Goal: Download file/media

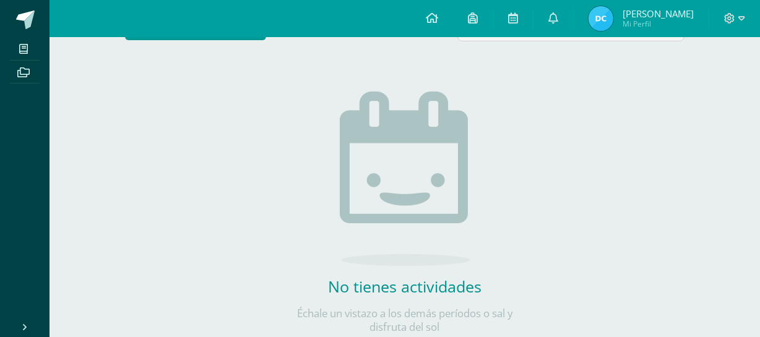
scroll to position [132, 0]
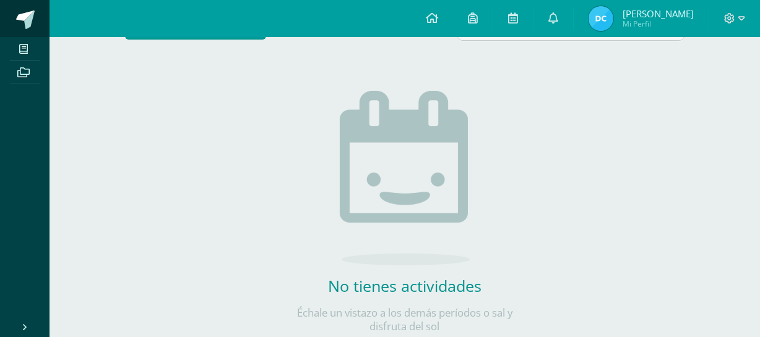
click at [17, 18] on span at bounding box center [25, 20] width 19 height 19
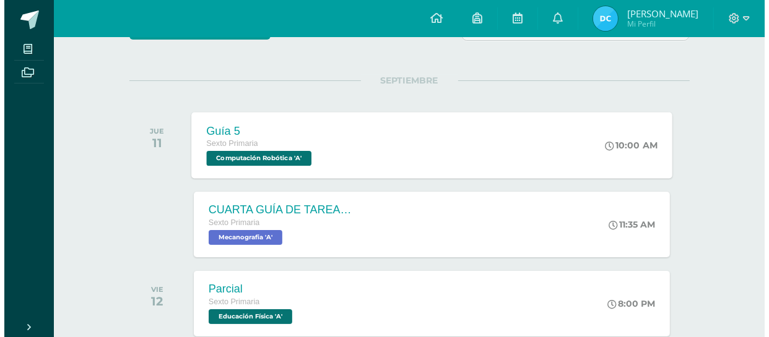
scroll to position [158, 0]
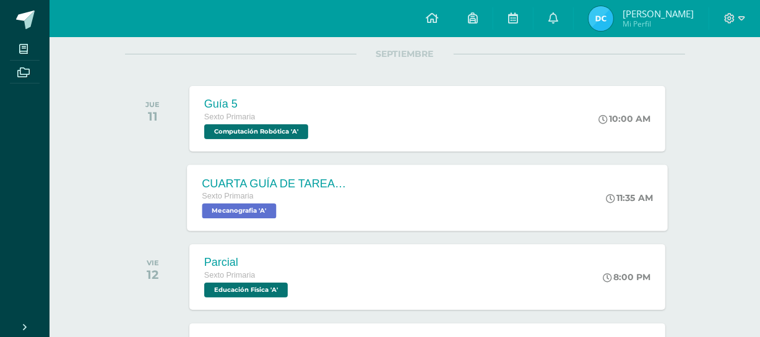
click at [370, 189] on div "CUARTA GUÍA DE TAREAS DEL CUARTO BIMESTRE Sexto Primaria Mecanografia 'A' 11:35…" at bounding box center [427, 198] width 481 height 66
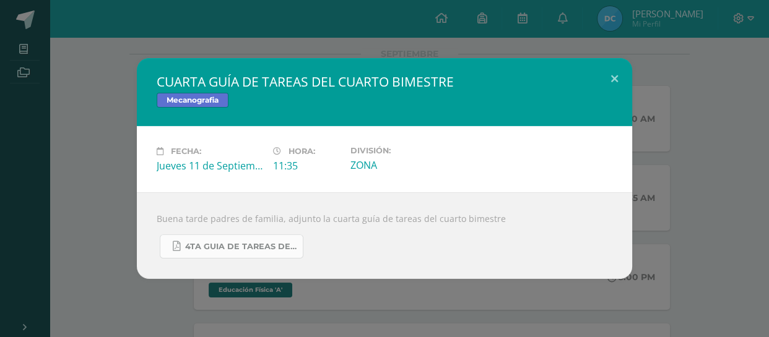
click at [225, 242] on span "4TA GUIA DE TAREAS DEL 4TO BIMESTRE DE 6TO PRIMARIA 2025 SEPTIEMBRE 2025.pdf" at bounding box center [240, 247] width 111 height 10
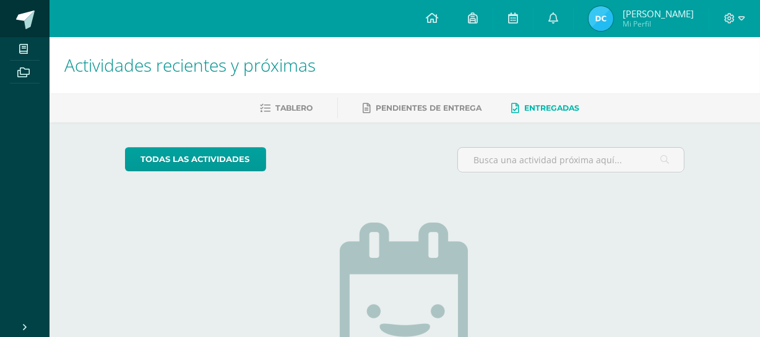
click at [22, 25] on span at bounding box center [25, 20] width 19 height 19
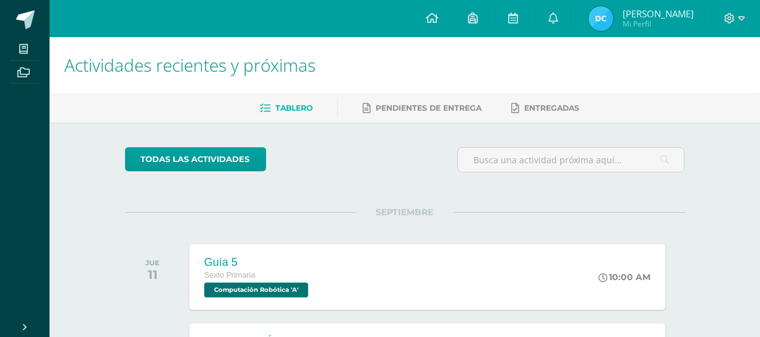
click at [345, 227] on div "SEPTIEMBRE JUE 11 Guía 5 Sexto Primaria Computación Robótica 'A' 10:00 AM Guía …" at bounding box center [405, 262] width 560 height 100
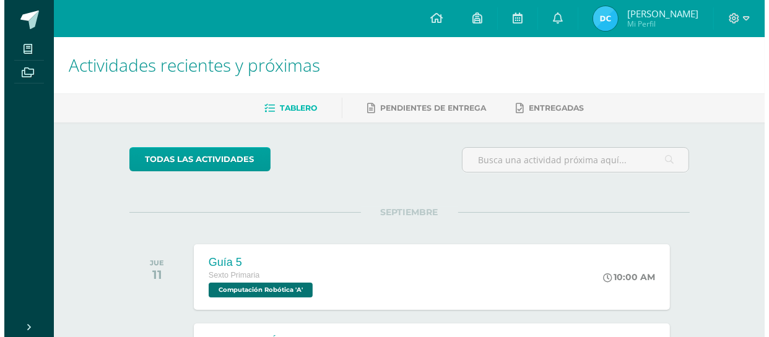
scroll to position [281, 0]
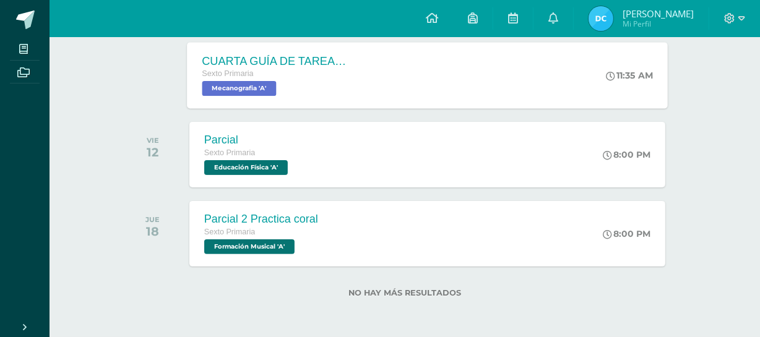
click at [288, 74] on div "Sexto Primaria" at bounding box center [277, 74] width 150 height 14
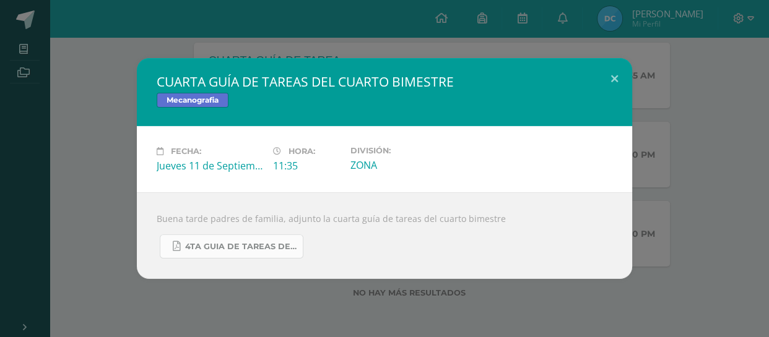
click at [263, 253] on link "4TA GUIA DE TAREAS DEL 4TO BIMESTRE DE 6TO PRIMARIA 2025 [DATE].pdf" at bounding box center [232, 247] width 144 height 24
click at [227, 252] on span "4TA GUIA DE TAREAS DEL 4TO BIMESTRE DE 6TO PRIMARIA 2025 [DATE].pdf" at bounding box center [240, 247] width 111 height 10
